Goal: Find specific page/section: Find specific page/section

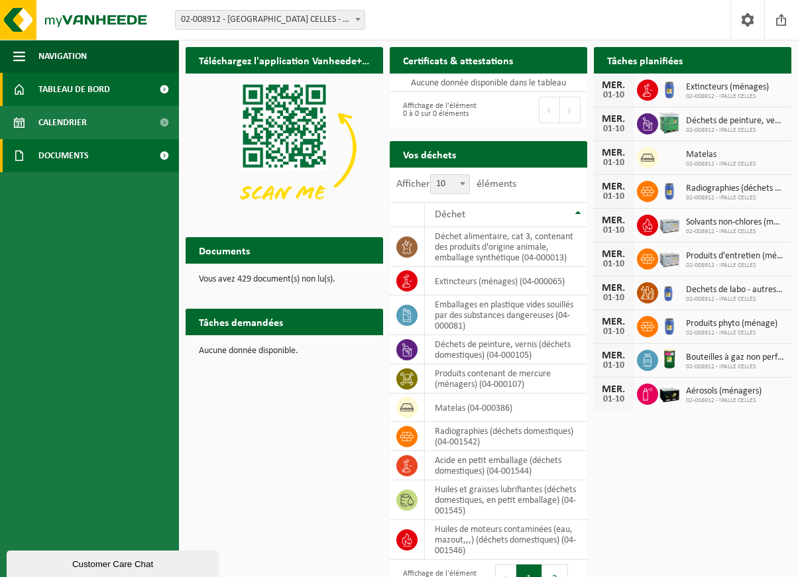
click at [83, 156] on span "Documents" at bounding box center [63, 155] width 50 height 33
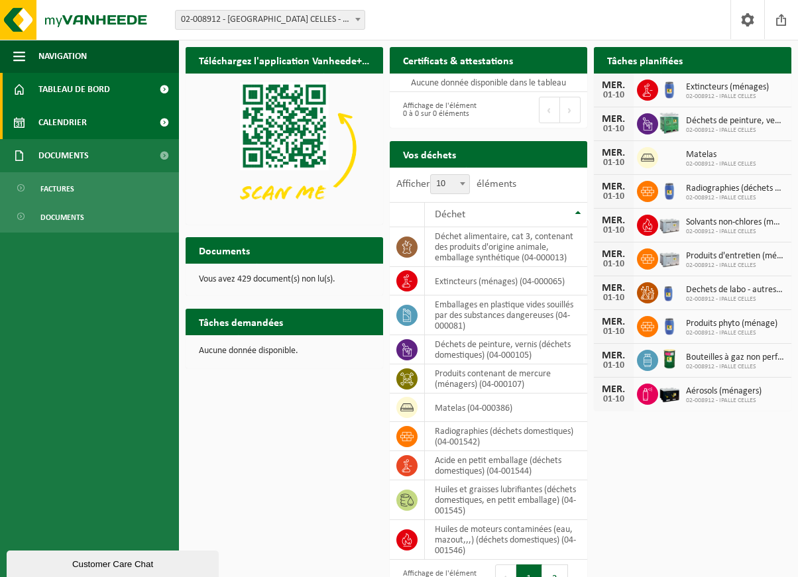
click at [85, 123] on span "Calendrier" at bounding box center [62, 122] width 48 height 33
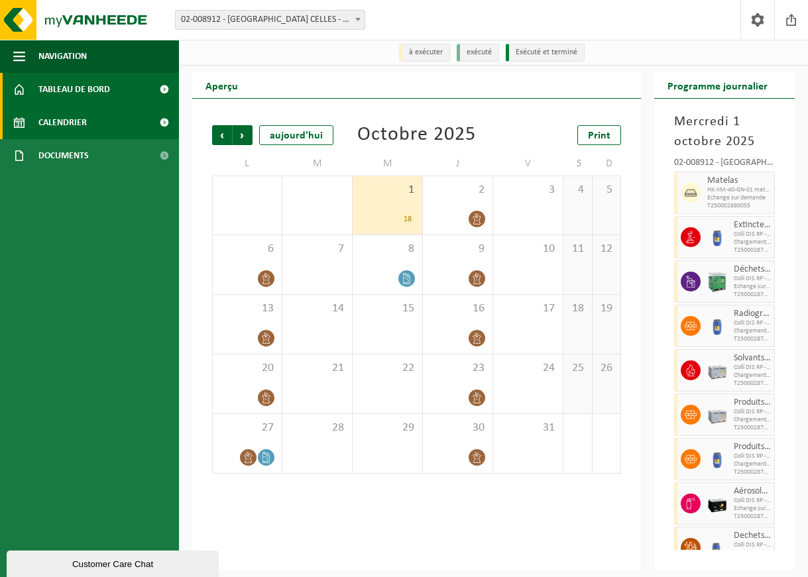
click at [98, 91] on span "Tableau de bord" at bounding box center [74, 89] width 72 height 33
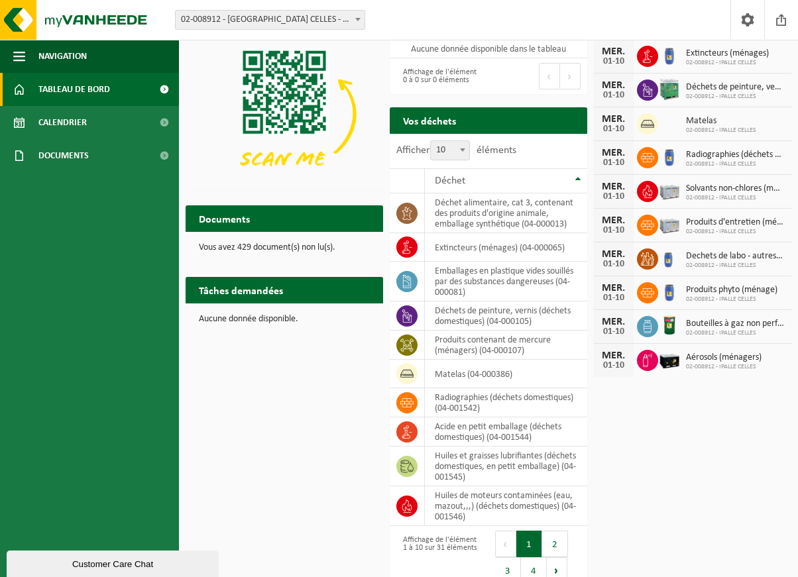
scroll to position [52, 0]
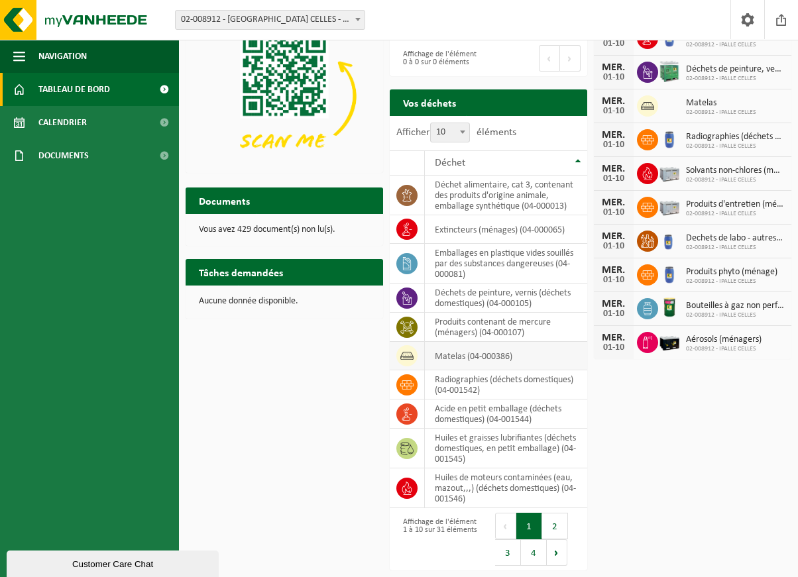
click at [406, 356] on icon at bounding box center [406, 355] width 13 height 13
click at [407, 355] on icon at bounding box center [406, 355] width 13 height 13
drag, startPoint x: 407, startPoint y: 355, endPoint x: 303, endPoint y: 371, distance: 104.6
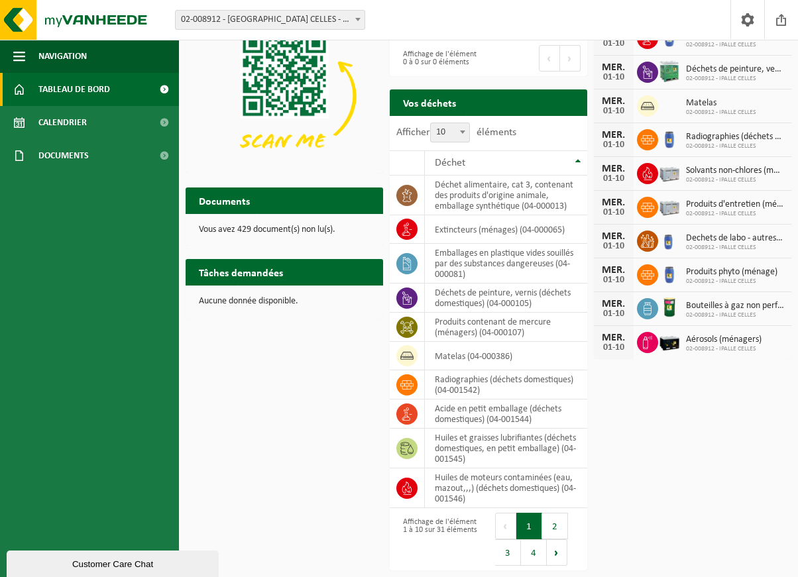
click at [303, 371] on div "Téléchargez l'application Vanheede+ maintenant! Cachez Certificats & attestatio…" at bounding box center [488, 283] width 612 height 588
